Goal: Information Seeking & Learning: Learn about a topic

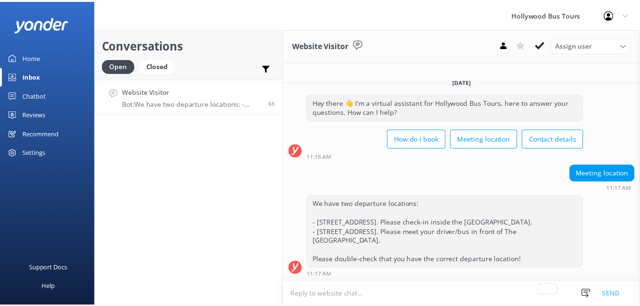
scroll to position [2, 0]
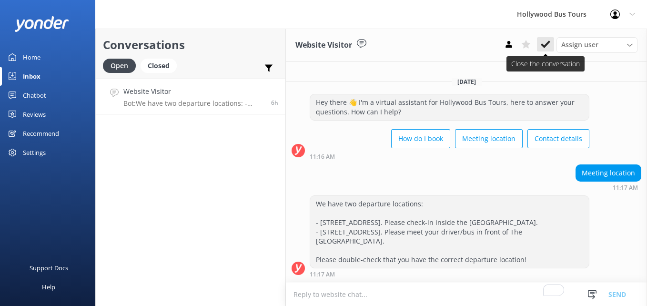
click at [541, 45] on icon at bounding box center [546, 45] width 10 height 10
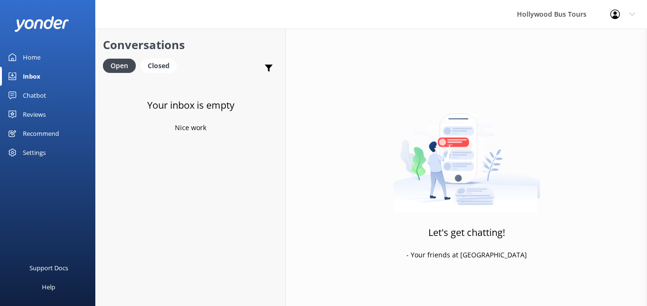
click at [19, 61] on link "Home" at bounding box center [47, 57] width 95 height 19
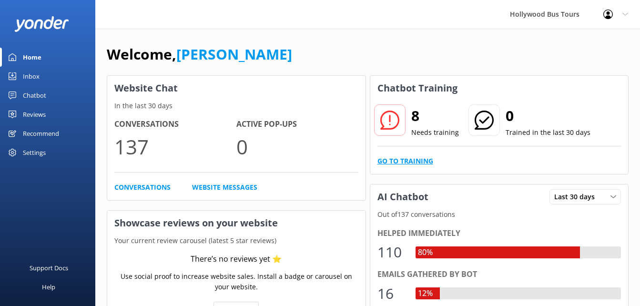
click at [415, 161] on link "Go to Training" at bounding box center [406, 161] width 56 height 10
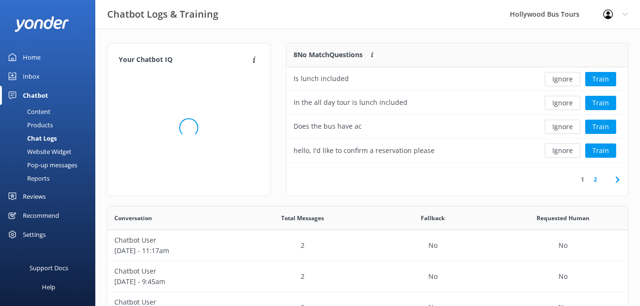
scroll to position [113, 335]
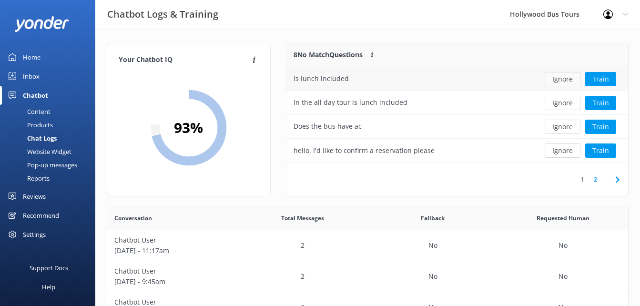
click at [562, 80] on button "Ignore" at bounding box center [563, 79] width 36 height 14
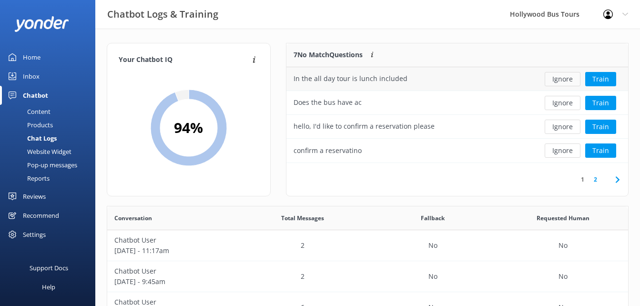
click at [564, 78] on button "Ignore" at bounding box center [563, 79] width 36 height 14
click at [567, 79] on button "Ignore" at bounding box center [563, 79] width 36 height 14
click at [569, 82] on button "Ignore" at bounding box center [563, 79] width 36 height 14
click at [569, 79] on button "Ignore" at bounding box center [563, 79] width 36 height 14
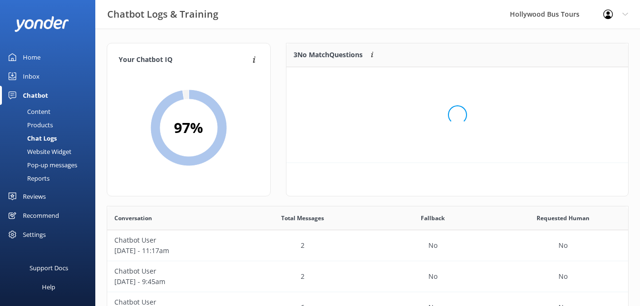
scroll to position [89, 335]
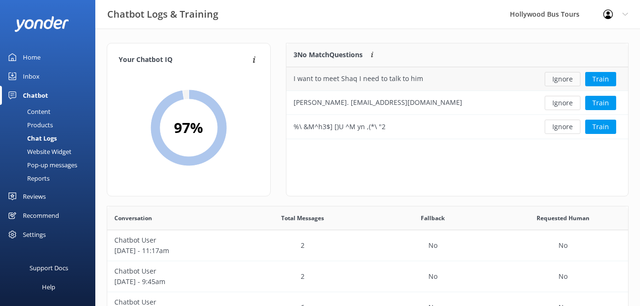
click at [569, 81] on button "Ignore" at bounding box center [563, 79] width 36 height 14
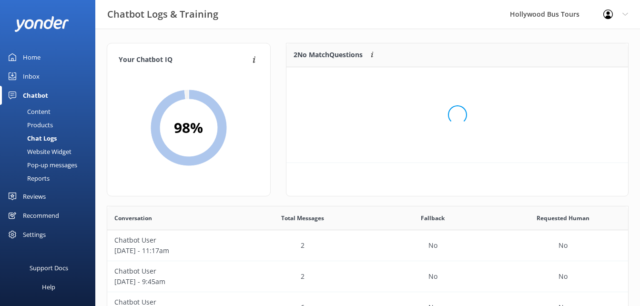
scroll to position [65, 335]
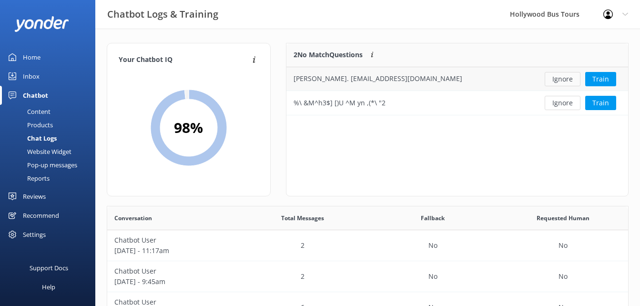
click at [564, 79] on button "Ignore" at bounding box center [563, 79] width 36 height 14
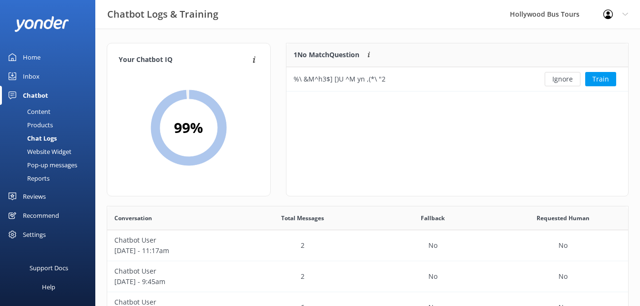
scroll to position [41, 335]
click at [561, 78] on button "Ignore" at bounding box center [563, 79] width 36 height 14
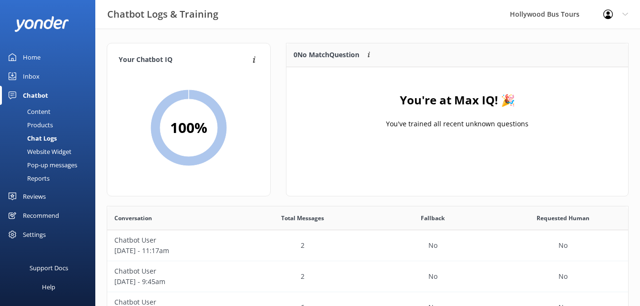
click at [21, 63] on link "Home" at bounding box center [47, 57] width 95 height 19
